Goal: Transaction & Acquisition: Purchase product/service

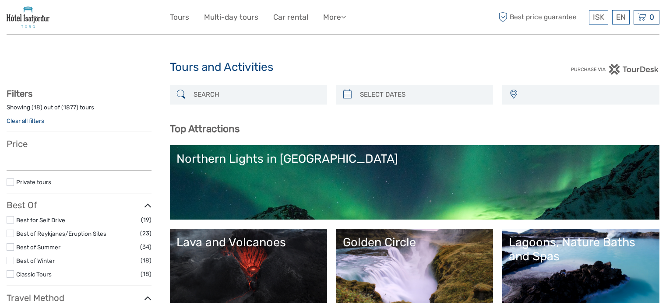
select select
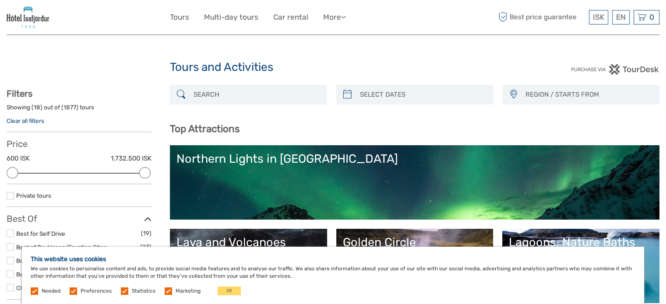
click at [186, 291] on label "Marketing" at bounding box center [188, 291] width 25 height 7
click at [0, 0] on input "checkbox" at bounding box center [0, 0] width 0 height 0
click at [142, 293] on label "Statistics" at bounding box center [144, 291] width 24 height 7
click at [0, 0] on input "checkbox" at bounding box center [0, 0] width 0 height 0
click at [95, 293] on label "Preferences" at bounding box center [96, 291] width 31 height 7
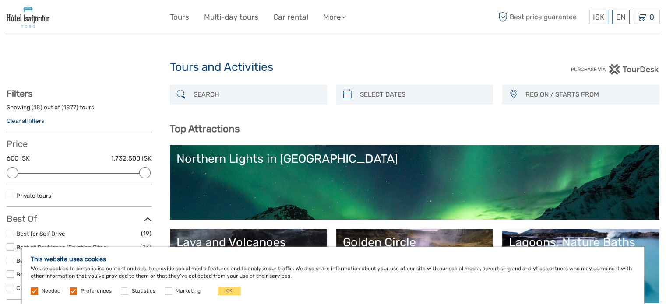
click at [0, 0] on input "checkbox" at bounding box center [0, 0] width 0 height 0
click at [229, 291] on button "OK" at bounding box center [229, 291] width 23 height 9
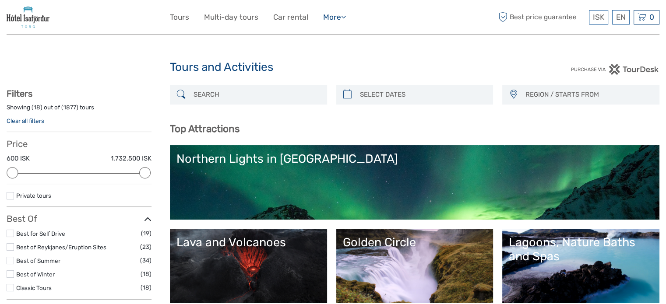
click at [342, 15] on link "More" at bounding box center [334, 17] width 23 height 13
click at [345, 15] on icon at bounding box center [343, 16] width 5 height 7
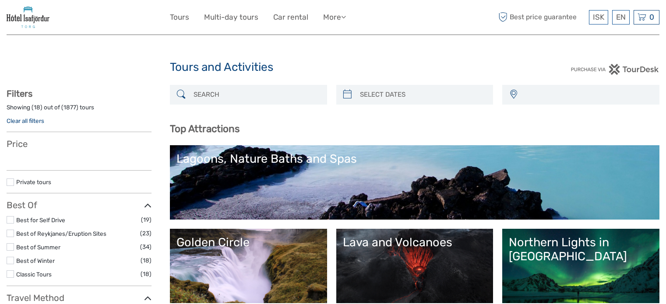
select select
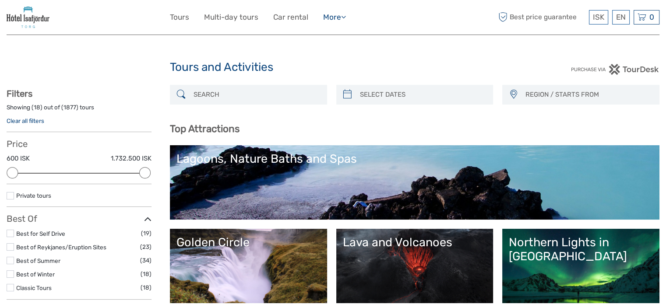
click at [343, 15] on icon at bounding box center [343, 16] width 5 height 7
click at [293, 17] on link "Car rental" at bounding box center [290, 17] width 35 height 13
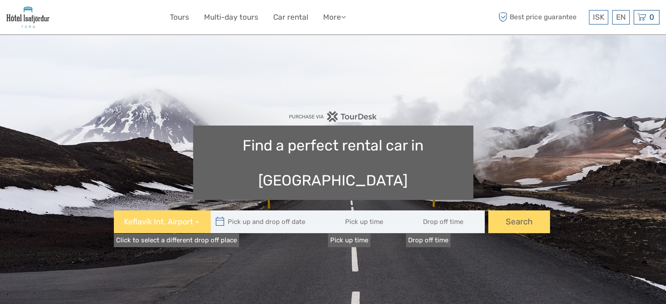
type input "08:00"
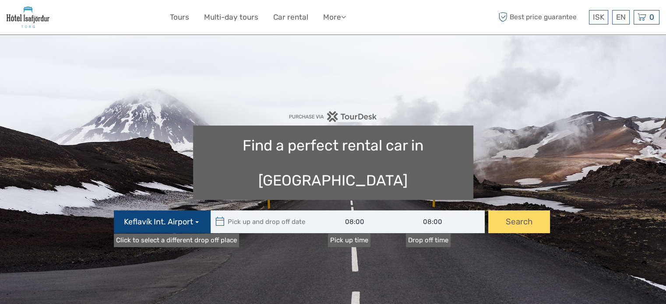
click at [192, 217] on span "Keflavík Int. Airport" at bounding box center [158, 222] width 69 height 11
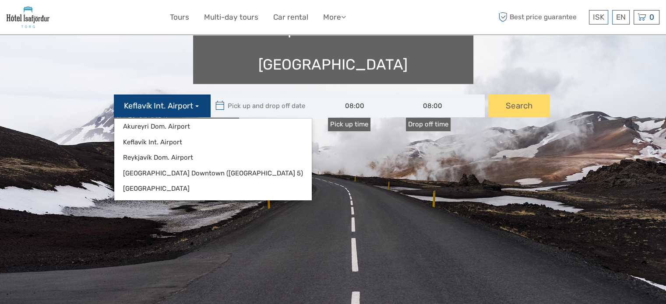
scroll to position [131, 0]
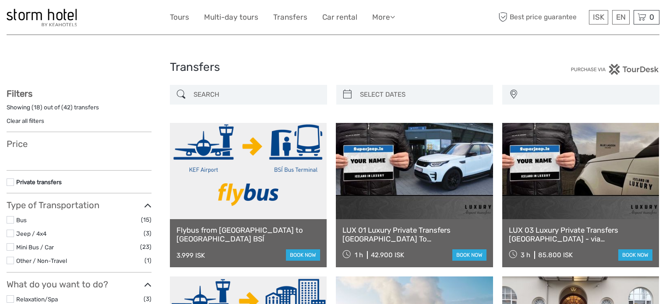
select select
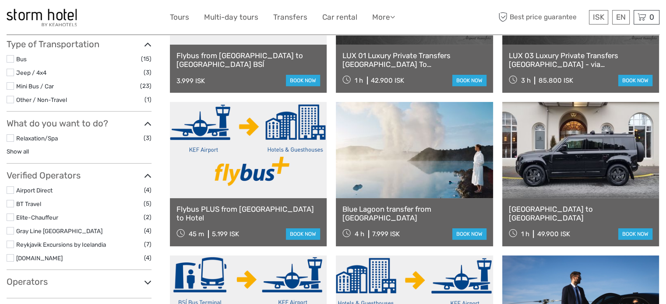
scroll to position [175, 0]
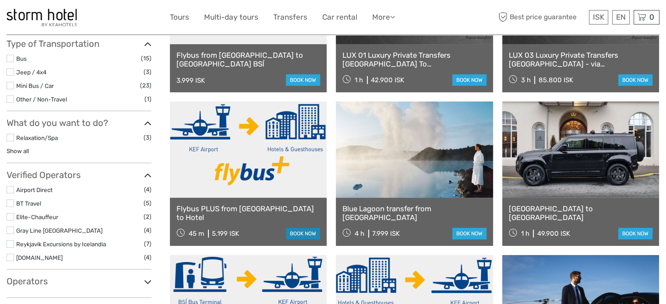
click at [311, 233] on link "book now" at bounding box center [303, 233] width 34 height 11
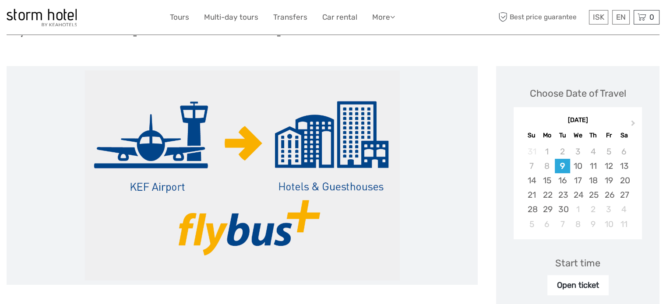
scroll to position [88, 0]
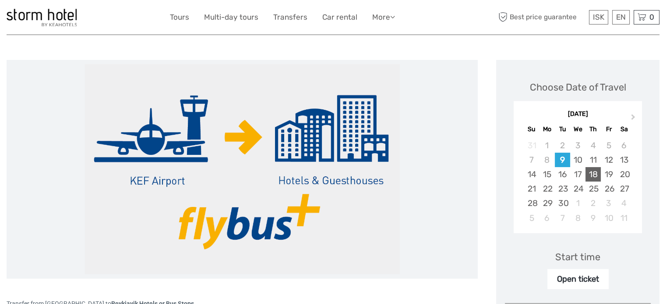
click at [597, 174] on div "18" at bounding box center [593, 174] width 15 height 14
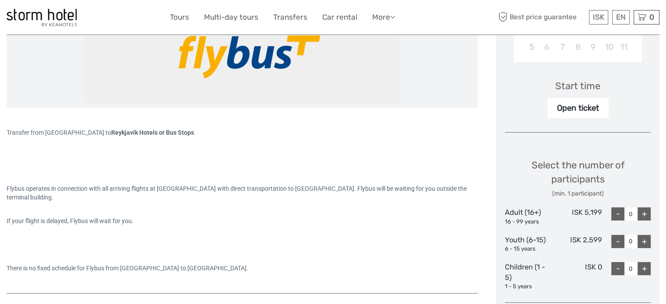
scroll to position [263, 0]
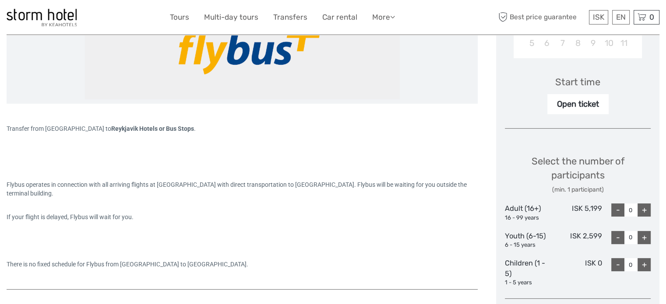
click at [645, 212] on div "+" at bounding box center [644, 210] width 13 height 13
type input "1"
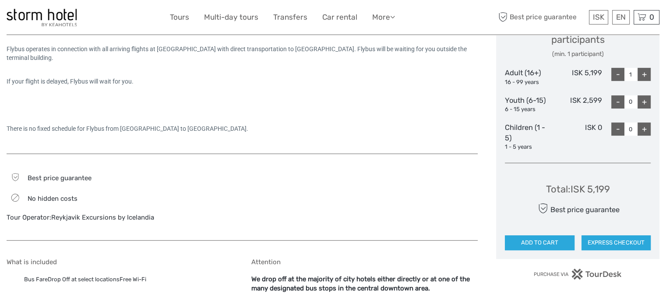
scroll to position [394, 0]
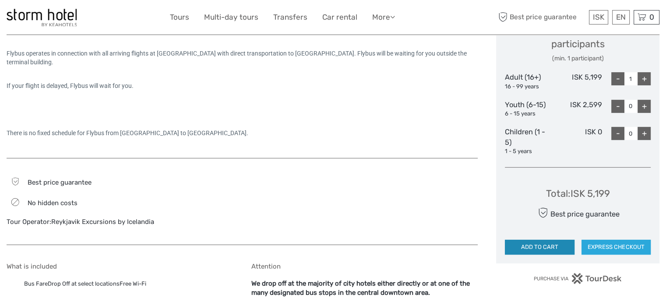
click at [550, 245] on button "ADD TO CART" at bounding box center [539, 247] width 69 height 15
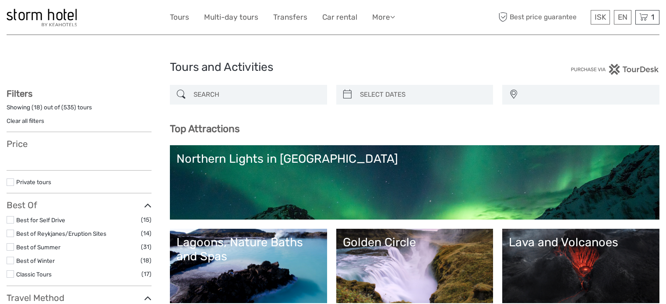
select select
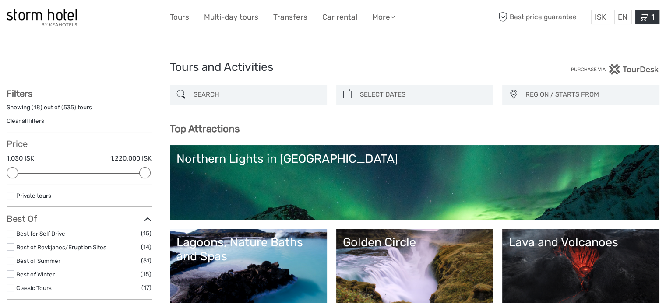
click at [651, 17] on span "1" at bounding box center [653, 17] width 6 height 9
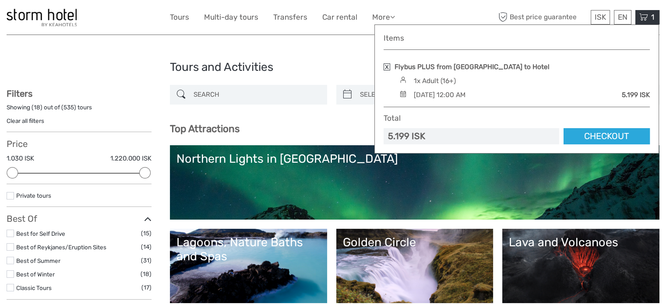
click at [621, 133] on link "Checkout" at bounding box center [607, 136] width 86 height 16
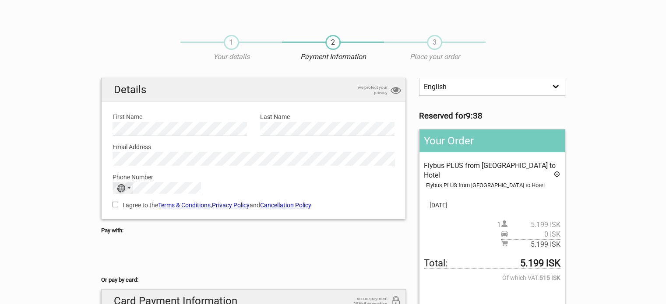
click at [127, 187] on div "No country selected" at bounding box center [123, 188] width 20 height 11
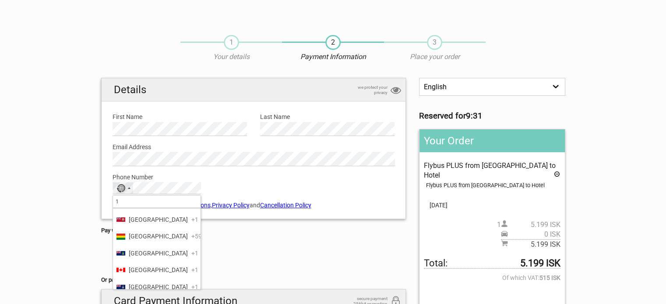
scroll to position [175, 0]
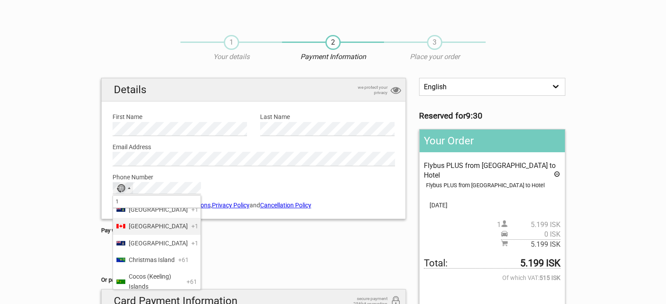
type input "1"
click at [142, 231] on span "Canada" at bounding box center [158, 227] width 59 height 10
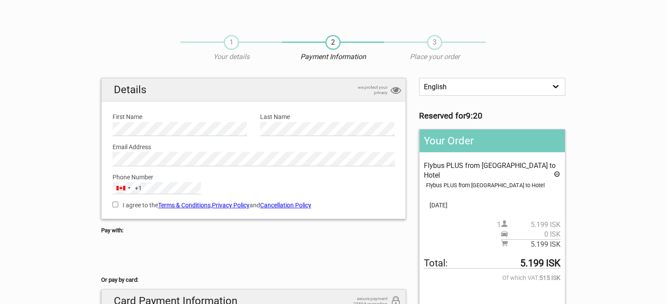
click at [114, 202] on input "I agree to the Terms & Conditions , Privacy Policy and Cancellation Policy" at bounding box center [116, 205] width 6 height 6
checkbox input "true"
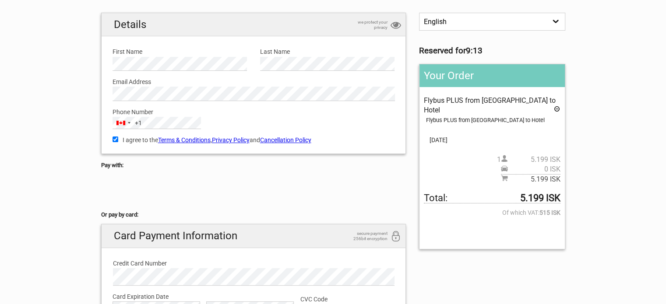
scroll to position [88, 0]
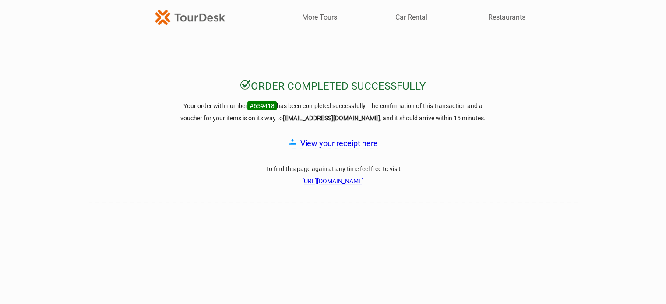
click at [364, 143] on link "View your receipt here" at bounding box center [339, 143] width 78 height 9
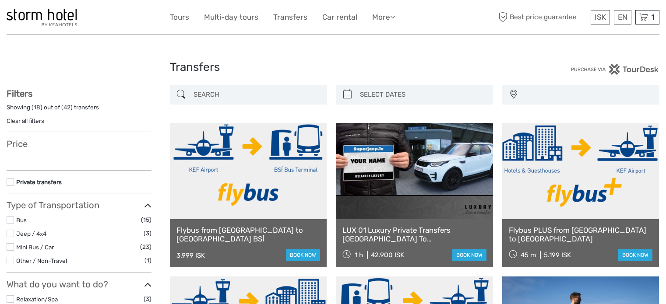
select select
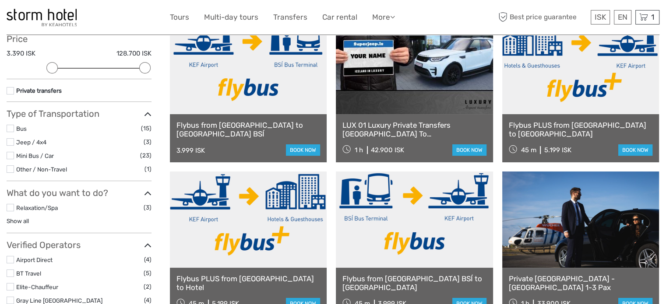
scroll to position [131, 0]
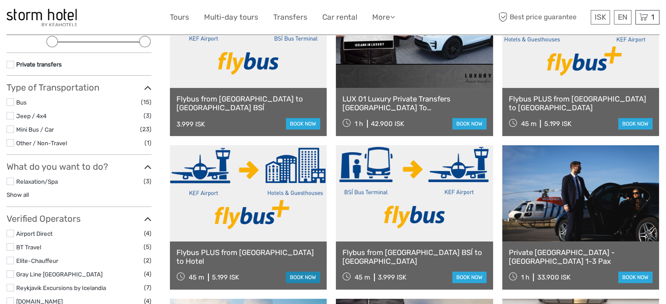
click at [308, 276] on link "book now" at bounding box center [303, 277] width 34 height 11
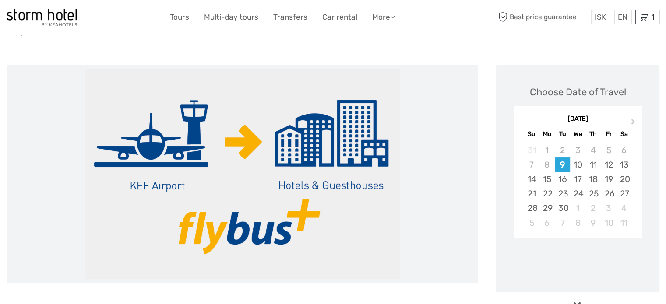
scroll to position [131, 0]
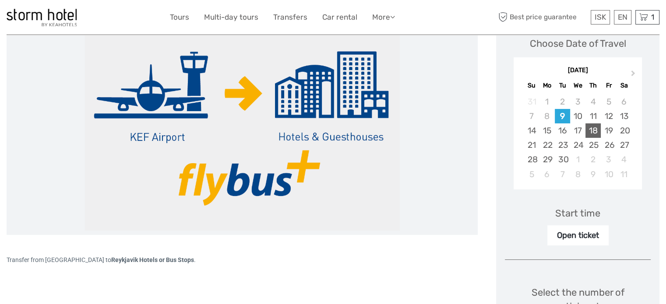
click at [596, 131] on div "18" at bounding box center [593, 130] width 15 height 14
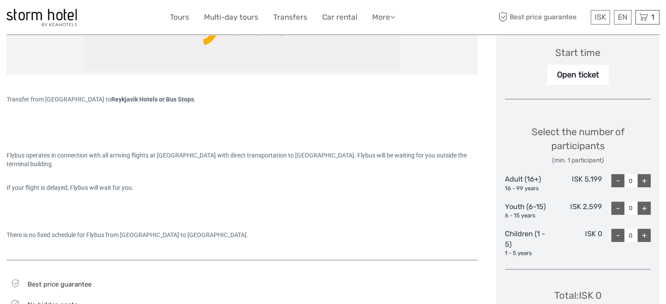
scroll to position [307, 0]
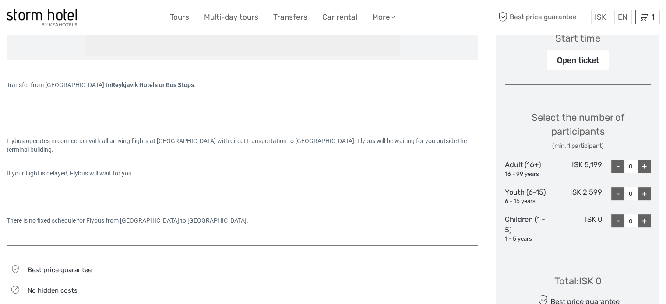
drag, startPoint x: 648, startPoint y: 165, endPoint x: 670, endPoint y: 166, distance: 21.5
click at [649, 165] on div "+" at bounding box center [644, 166] width 13 height 13
type input "1"
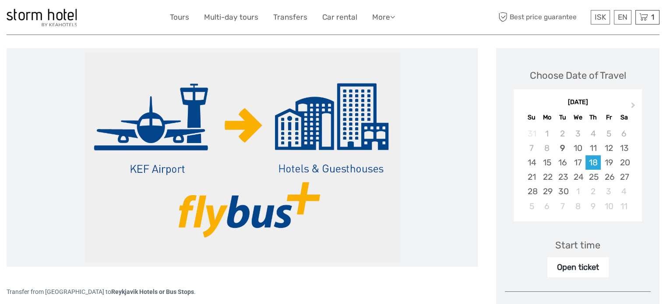
scroll to position [0, 0]
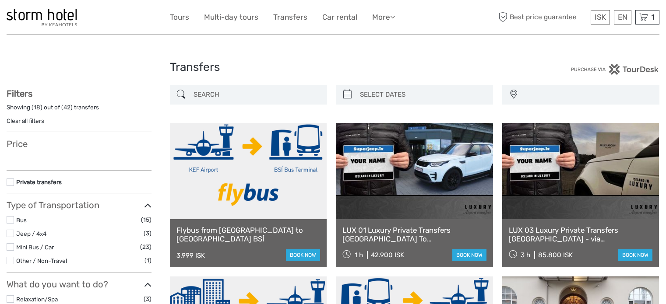
select select
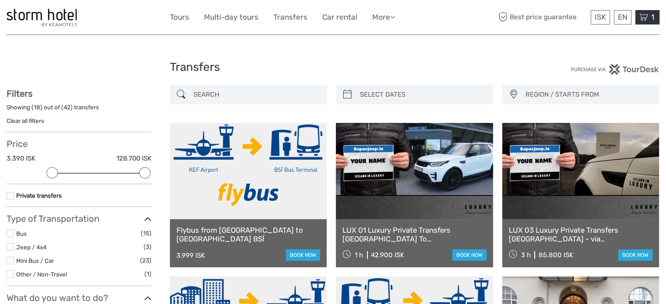
click at [649, 18] on div "1 Items Flybus PLUS from Keflavik Airport to Hotel 1x Adult (16+) Thursday, 18 …" at bounding box center [647, 17] width 24 height 14
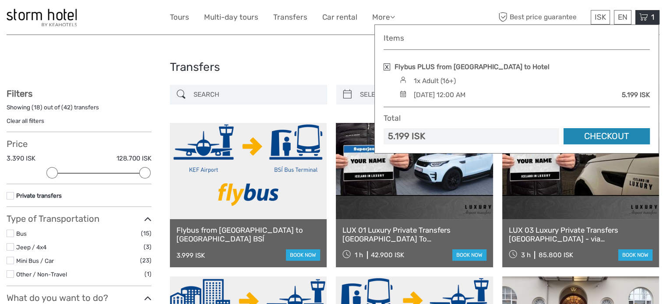
click at [608, 136] on link "Checkout" at bounding box center [607, 136] width 86 height 16
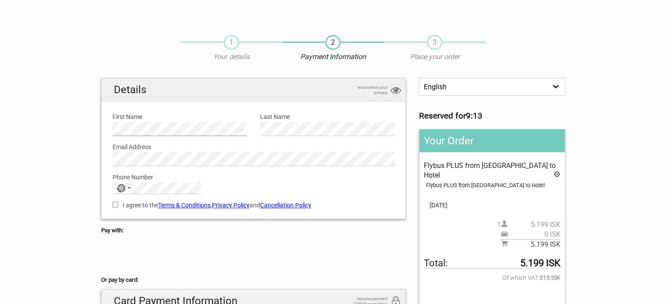
click at [78, 126] on section "1 Your details 2 Payment Information 3 Place your order English Español Deutsch…" at bounding box center [333, 246] width 666 height 440
click at [129, 187] on div "Selected country" at bounding box center [129, 188] width 3 height 2
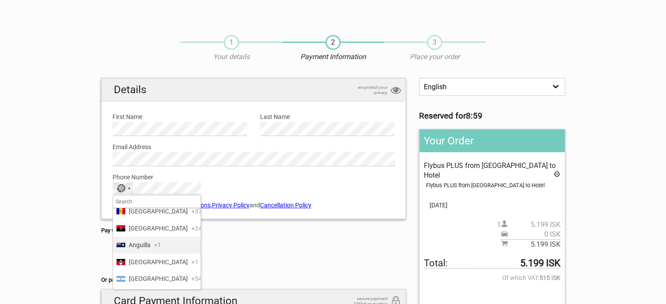
scroll to position [88, 0]
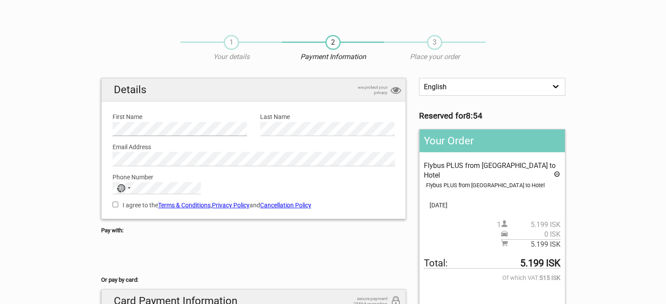
click at [109, 120] on div "First Name Please provide us with your name." at bounding box center [180, 121] width 148 height 30
click at [127, 189] on div "No country selected" at bounding box center [123, 188] width 20 height 11
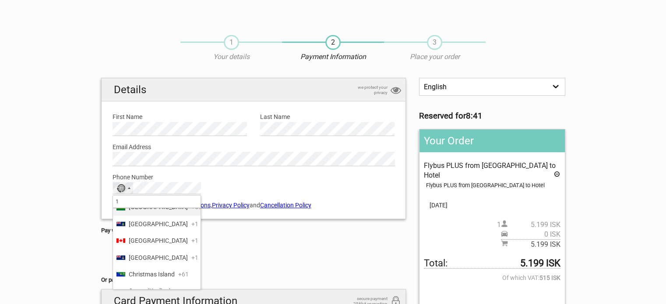
scroll to position [175, 0]
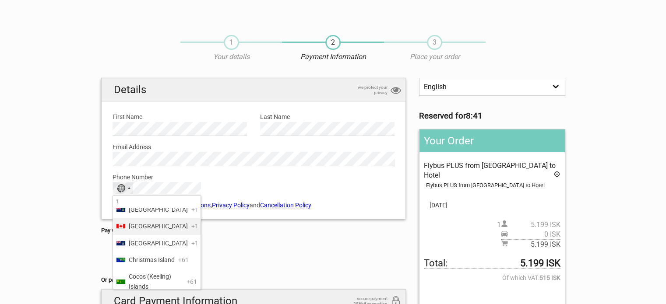
type input "1"
click at [149, 231] on span "Canada" at bounding box center [158, 227] width 59 height 10
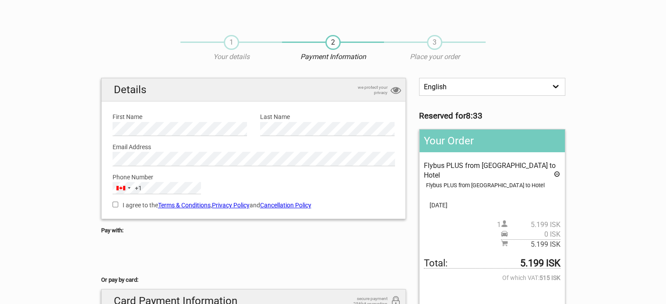
click at [113, 203] on input "I agree to the Terms & Conditions , Privacy Policy and Cancellation Policy" at bounding box center [116, 205] width 6 height 6
checkbox input "true"
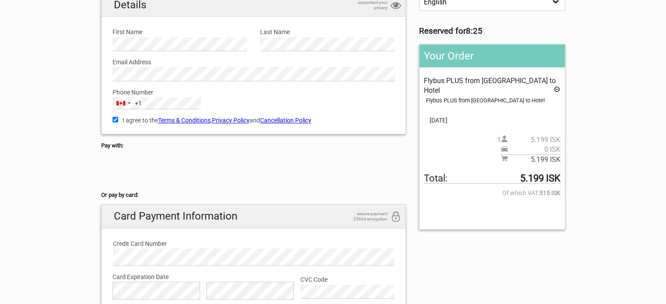
scroll to position [88, 0]
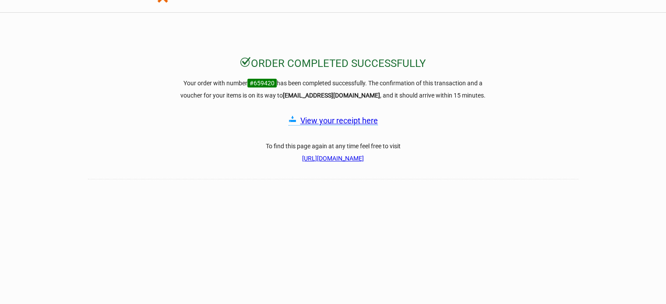
scroll to position [88, 0]
